Goal: Task Accomplishment & Management: Manage account settings

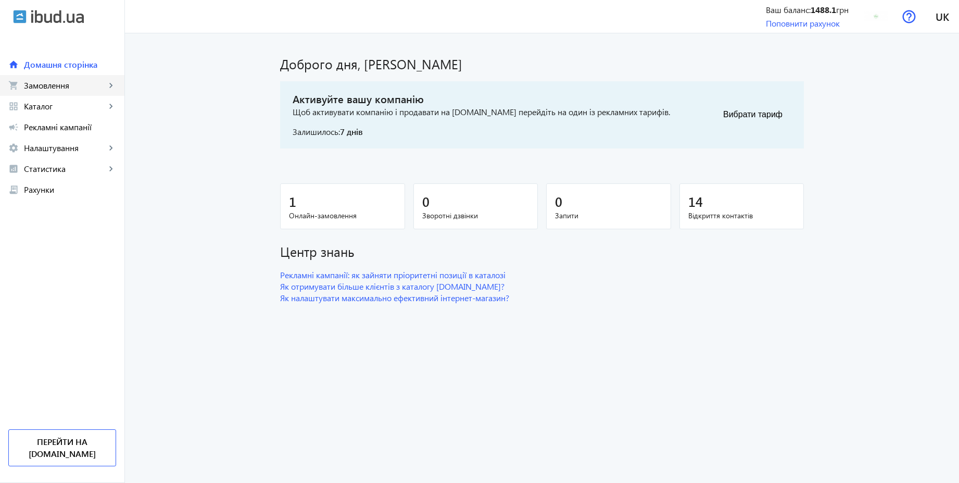
click at [59, 85] on span "Замовлення" at bounding box center [65, 85] width 82 height 10
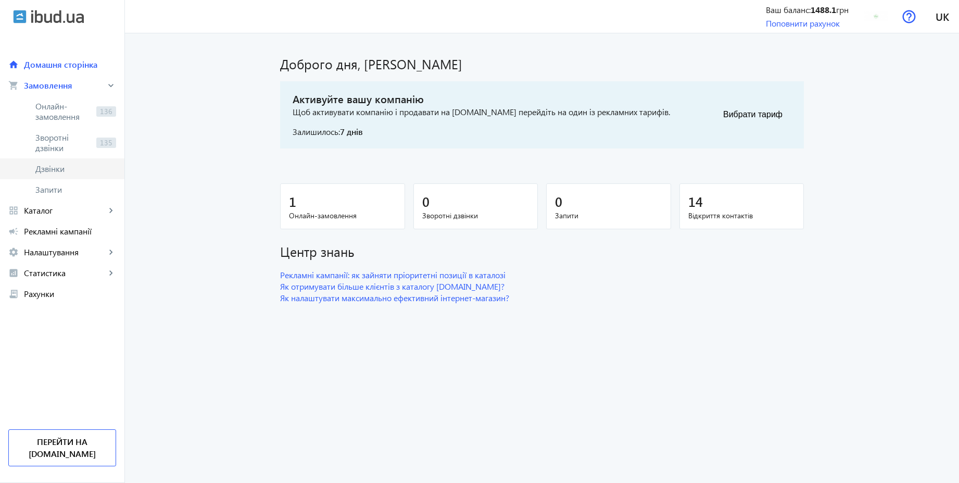
click at [53, 168] on span "Дзвінки" at bounding box center [75, 169] width 81 height 10
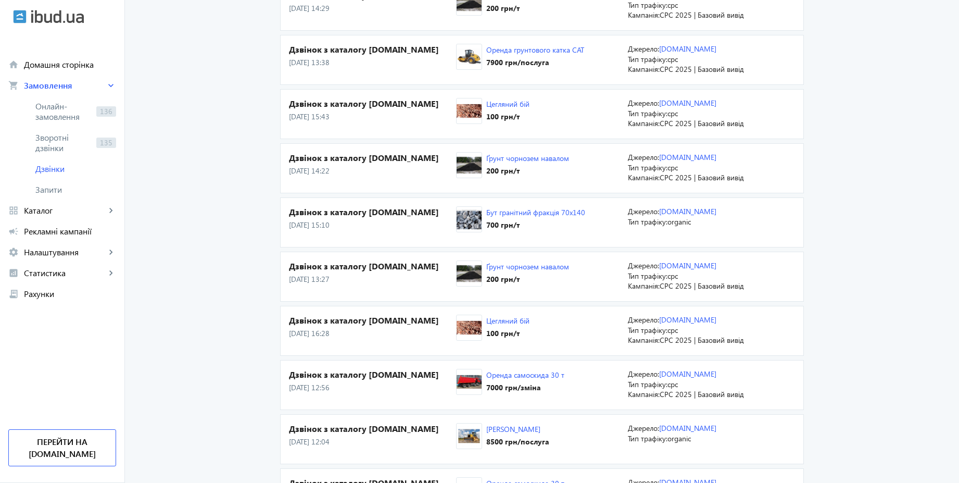
scroll to position [312, 0]
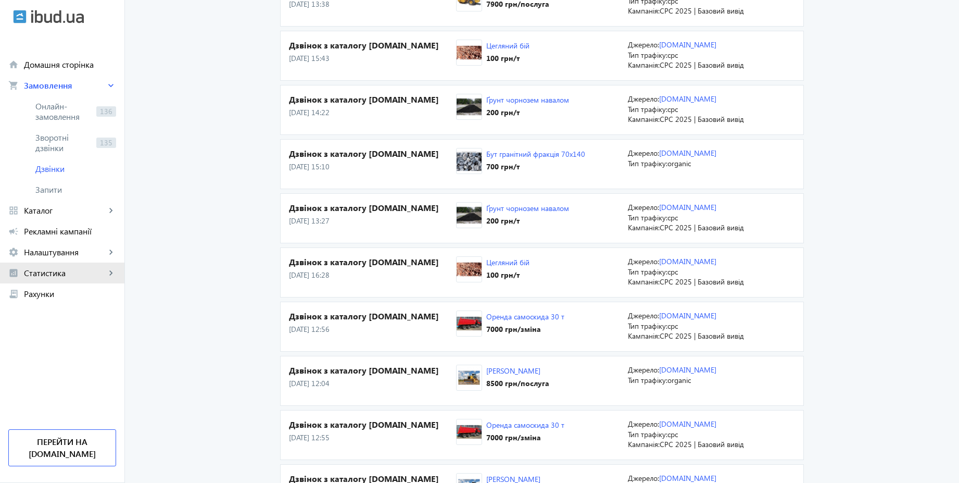
click at [71, 278] on span "Статистика" at bounding box center [65, 273] width 82 height 10
click at [60, 347] on link "Витрати" at bounding box center [62, 356] width 124 height 21
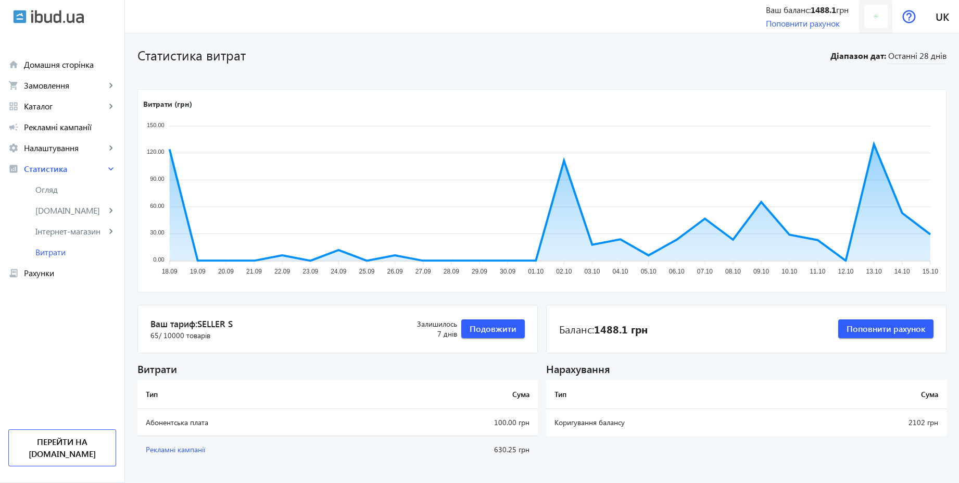
click at [876, 18] on img at bounding box center [875, 16] width 23 height 23
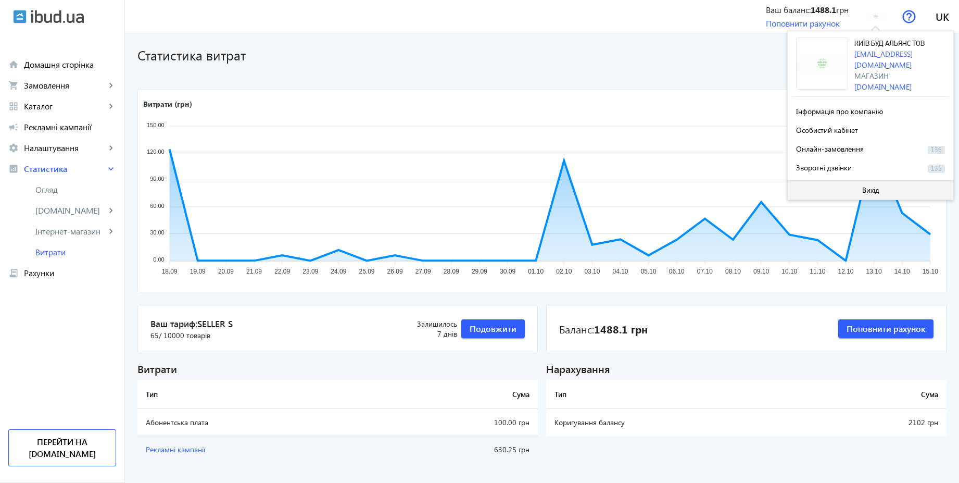
click at [871, 186] on span "Вихід" at bounding box center [870, 190] width 17 height 8
